Goal: Information Seeking & Learning: Learn about a topic

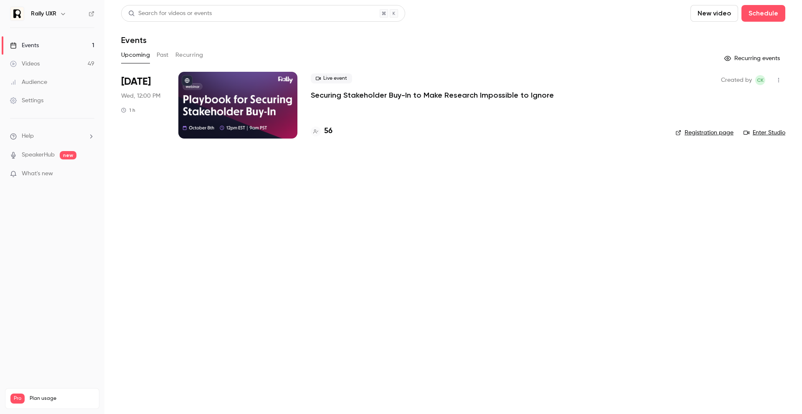
click at [160, 54] on button "Past" at bounding box center [163, 54] width 12 height 13
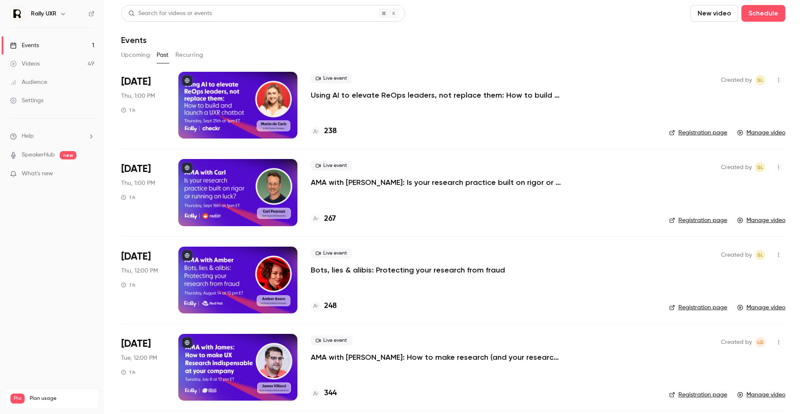
click at [338, 92] on p "Using AI to elevate ReOps leaders, not replace them: How to build and launch a …" at bounding box center [436, 95] width 251 height 10
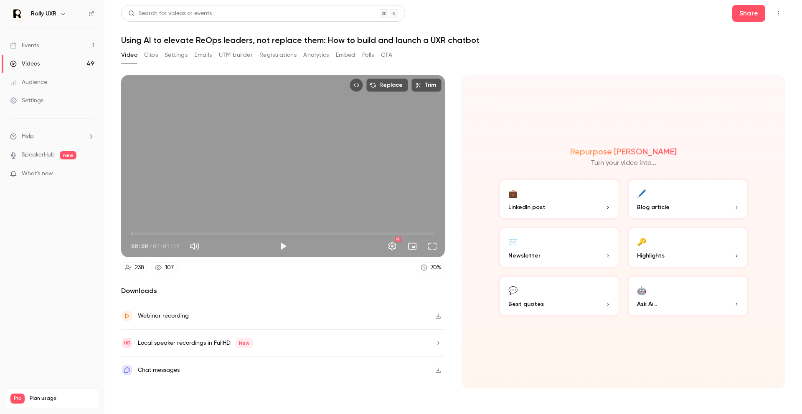
click at [273, 54] on button "Registrations" at bounding box center [277, 54] width 37 height 13
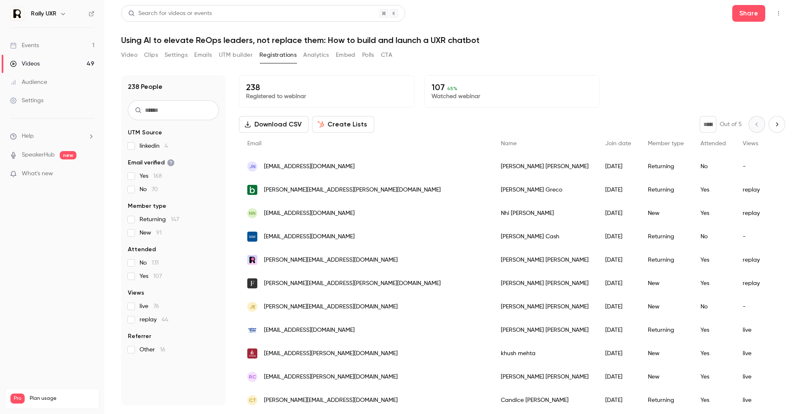
click at [183, 99] on div "238 People UTM Source linkedin 4 Email verified Yes 168 No 70 Member type Retur…" at bounding box center [173, 240] width 104 height 331
click at [183, 104] on input "text" at bounding box center [173, 110] width 91 height 20
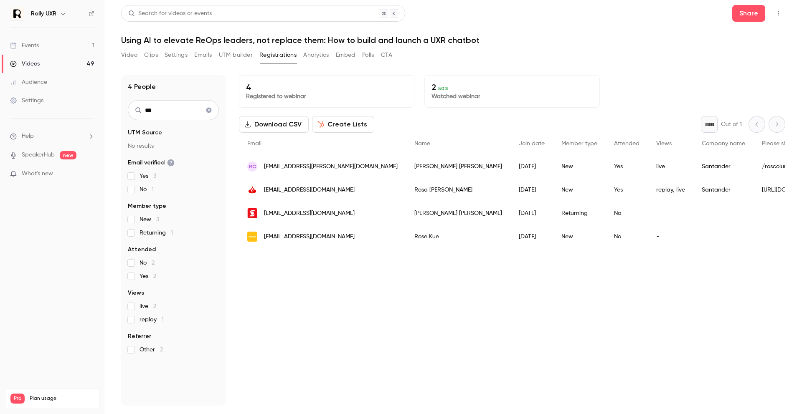
type input "***"
